Goal: Find specific page/section: Find specific page/section

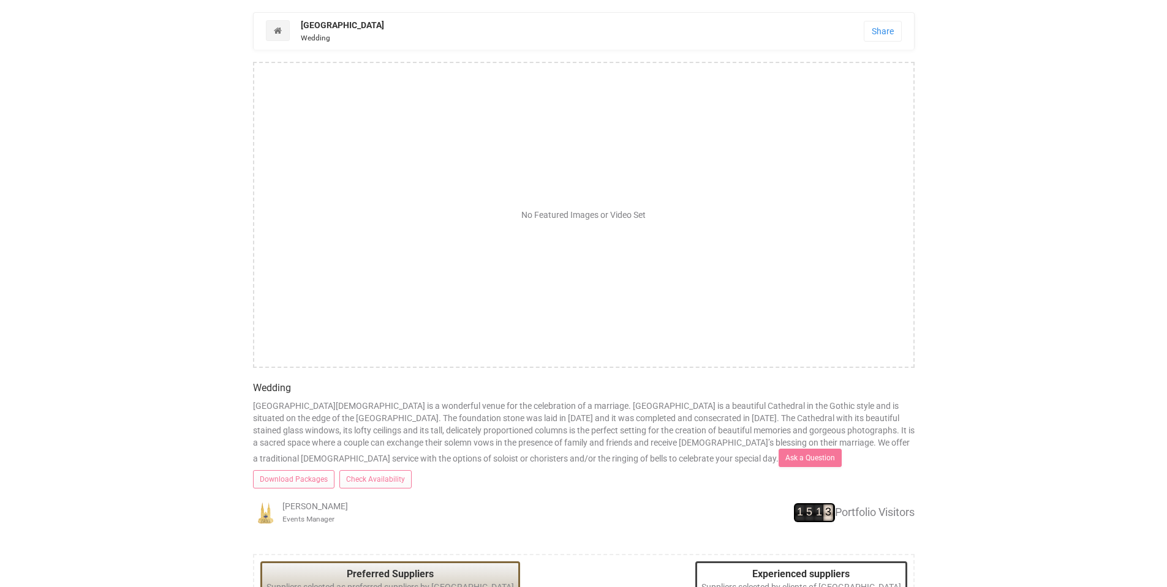
click at [323, 27] on strong "[GEOGRAPHIC_DATA]" at bounding box center [342, 25] width 83 height 10
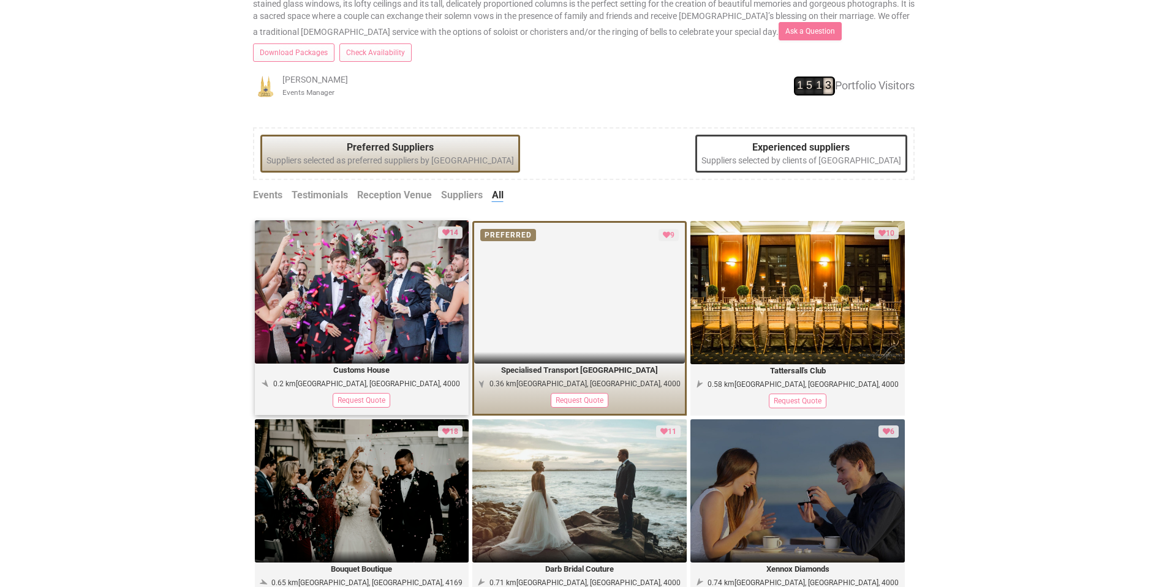
scroll to position [428, 0]
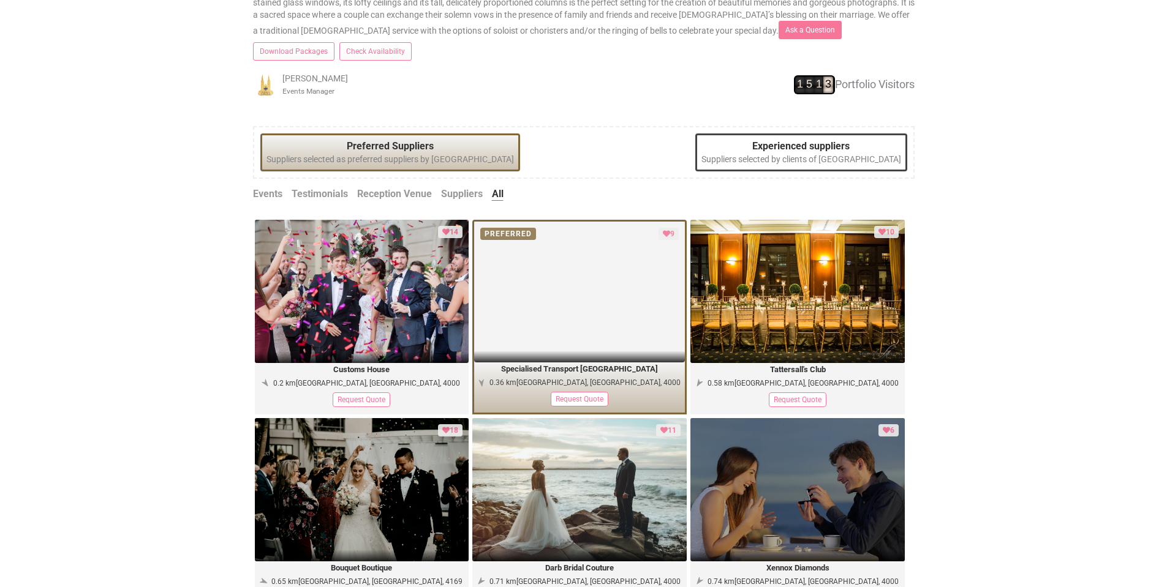
click at [499, 140] on legend "Preferred Suppliers" at bounding box center [389, 147] width 247 height 14
click at [350, 140] on legend "Preferred Suppliers" at bounding box center [389, 147] width 247 height 14
click at [367, 136] on div "Preferred Suppliers Suppliers selected as preferred suppliers by St John's Cath…" at bounding box center [390, 153] width 260 height 39
click at [370, 136] on div "Preferred Suppliers Suppliers selected as preferred suppliers by St John's Cath…" at bounding box center [390, 153] width 260 height 39
click at [399, 187] on link "Reception Venue" at bounding box center [394, 194] width 75 height 14
